Goal: Find specific fact: Find specific fact

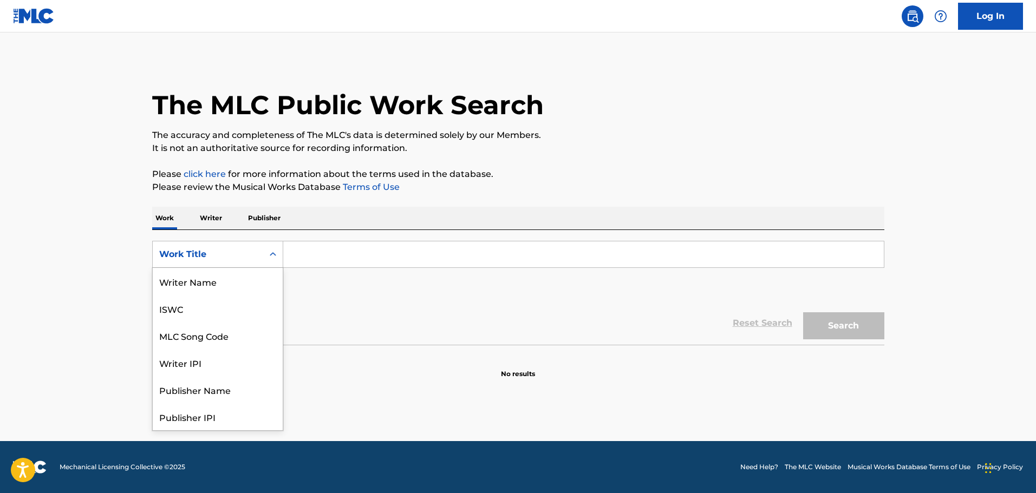
click at [250, 252] on div "Work Title" at bounding box center [207, 254] width 97 height 13
click at [264, 283] on div "MLC Song Code" at bounding box center [218, 281] width 130 height 27
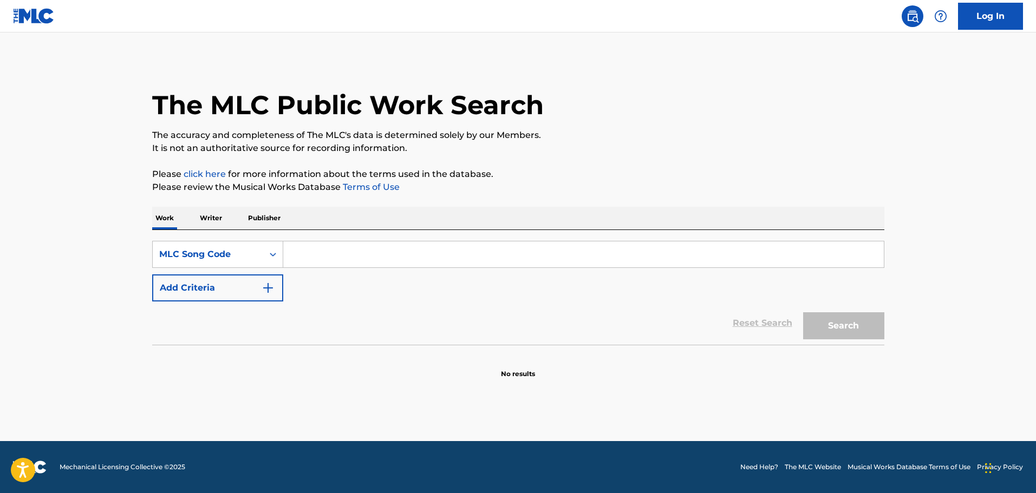
click at [341, 255] on input "Search Form" at bounding box center [583, 255] width 601 height 26
paste input "PN5PC4"
type input "PN5PC4"
click at [800, 329] on div "Search" at bounding box center [841, 323] width 87 height 43
click at [843, 326] on button "Search" at bounding box center [843, 325] width 81 height 27
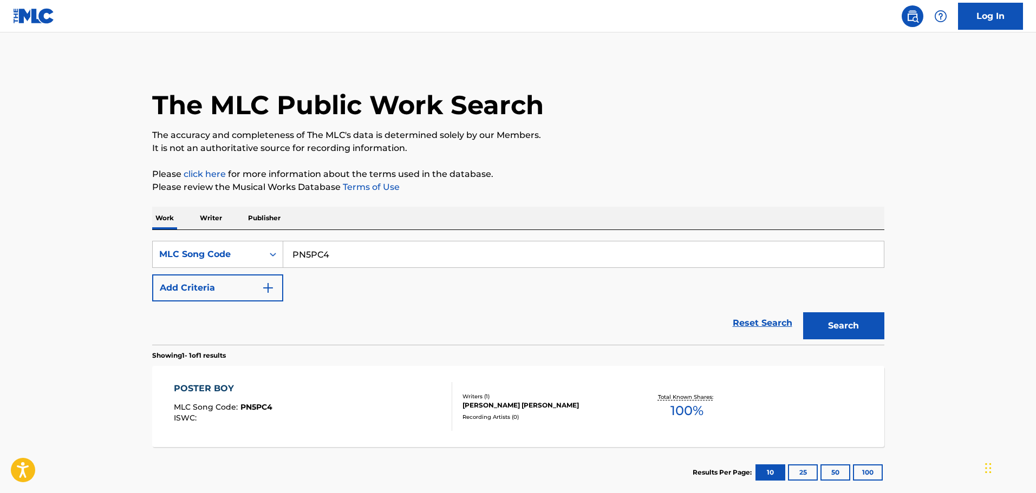
click at [430, 382] on div "POSTER BOY MLC Song Code : PN5PC4 ISWC : Writers ( 1 ) [PERSON_NAME] [PERSON_NA…" at bounding box center [518, 406] width 732 height 81
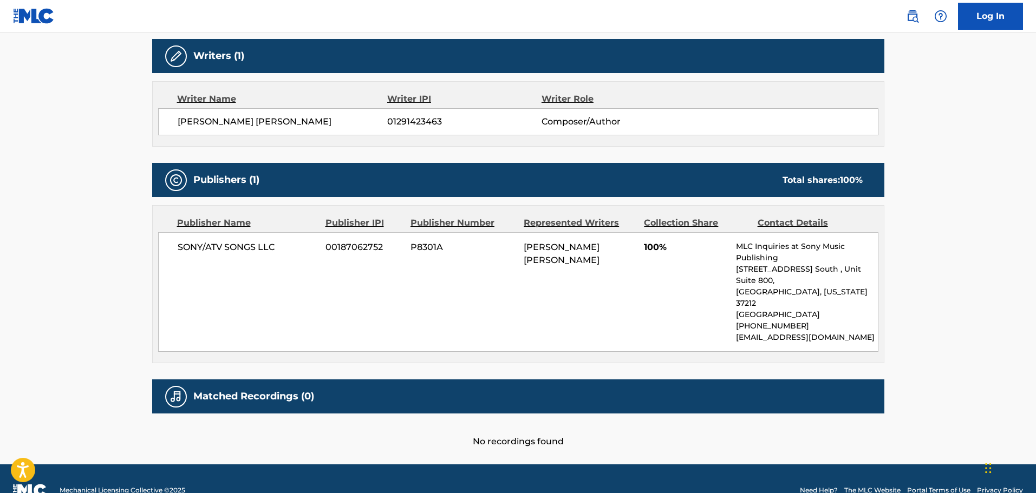
scroll to position [343, 0]
